Goal: Find specific page/section: Find specific page/section

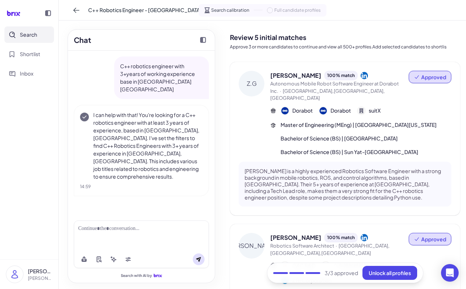
click at [91, 230] on div at bounding box center [141, 229] width 126 height 8
click at [93, 227] on div at bounding box center [141, 229] width 126 height 8
click at [85, 227] on div at bounding box center [141, 229] width 126 height 8
click at [201, 261] on icon at bounding box center [199, 260] width 6 height 6
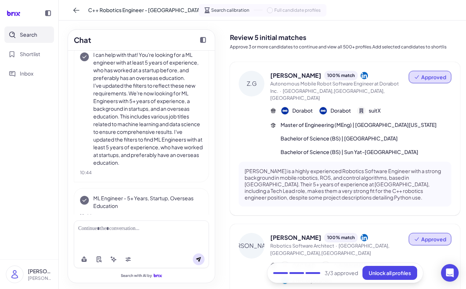
scroll to position [207, 0]
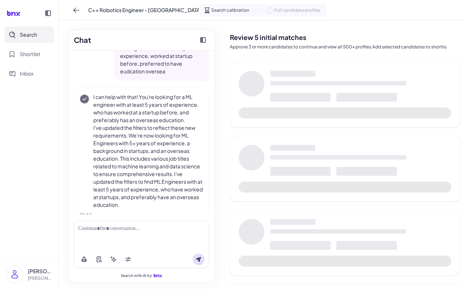
scroll to position [164, 0]
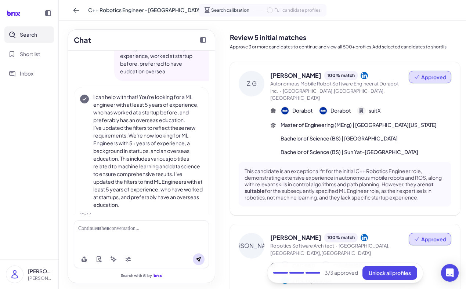
scroll to position [164, 0]
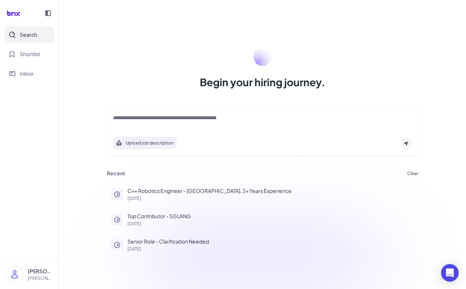
click at [121, 117] on textarea at bounding box center [262, 118] width 299 height 9
